Goal: Task Accomplishment & Management: Manage account settings

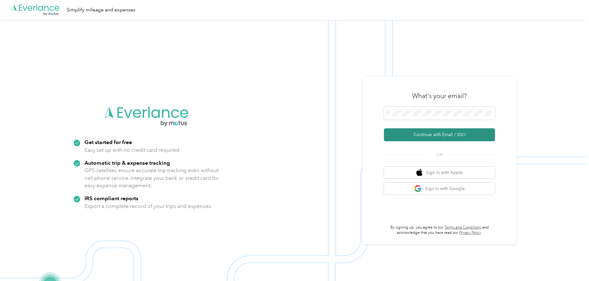
click at [427, 130] on button "Continue with Email / SSO" at bounding box center [439, 134] width 111 height 13
click at [423, 133] on button "Continue with Email / SSO" at bounding box center [439, 134] width 111 height 13
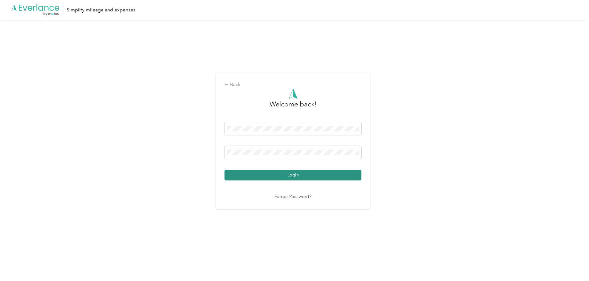
click at [293, 173] on button "Login" at bounding box center [293, 175] width 137 height 11
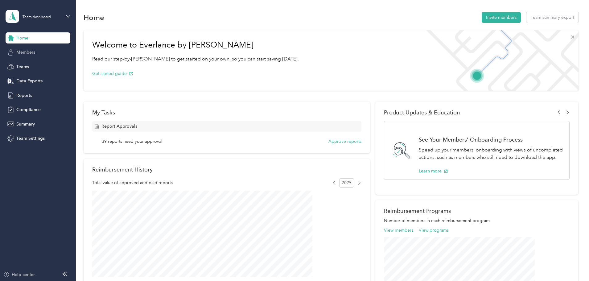
click at [22, 52] on span "Members" at bounding box center [25, 52] width 19 height 6
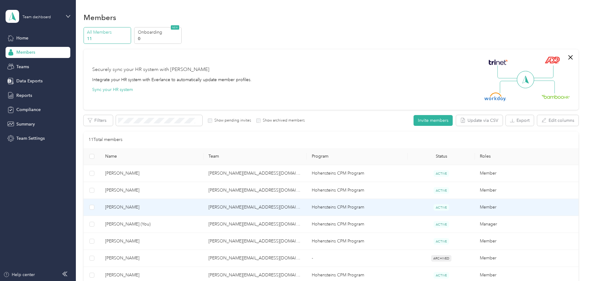
click at [149, 209] on span "[PERSON_NAME]" at bounding box center [152, 207] width 94 height 7
